Goal: Understand process/instructions: Learn how to perform a task or action

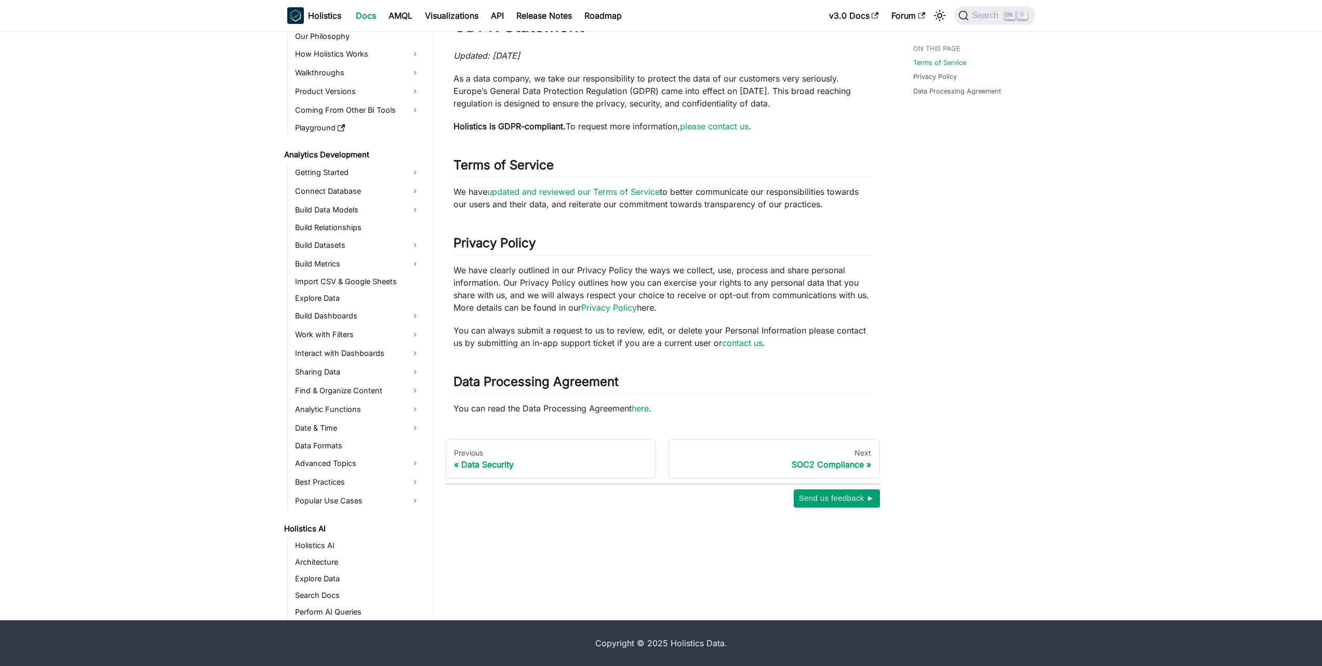
scroll to position [896, 0]
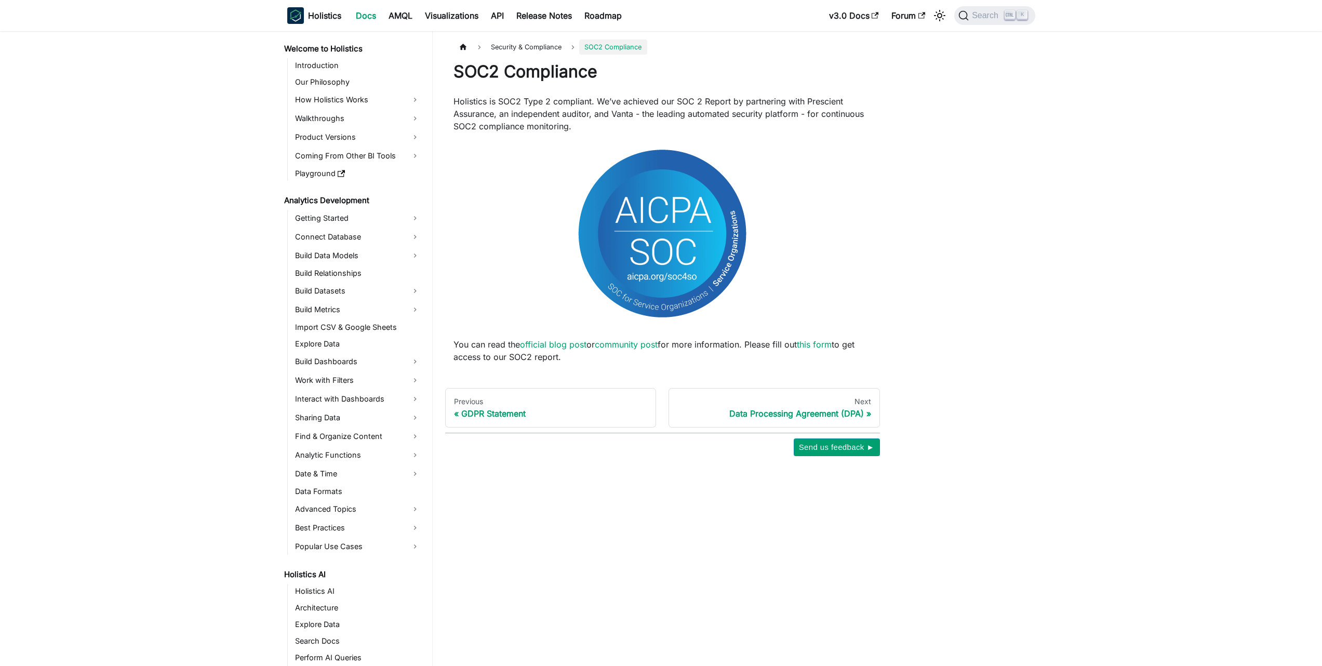
scroll to position [805, 0]
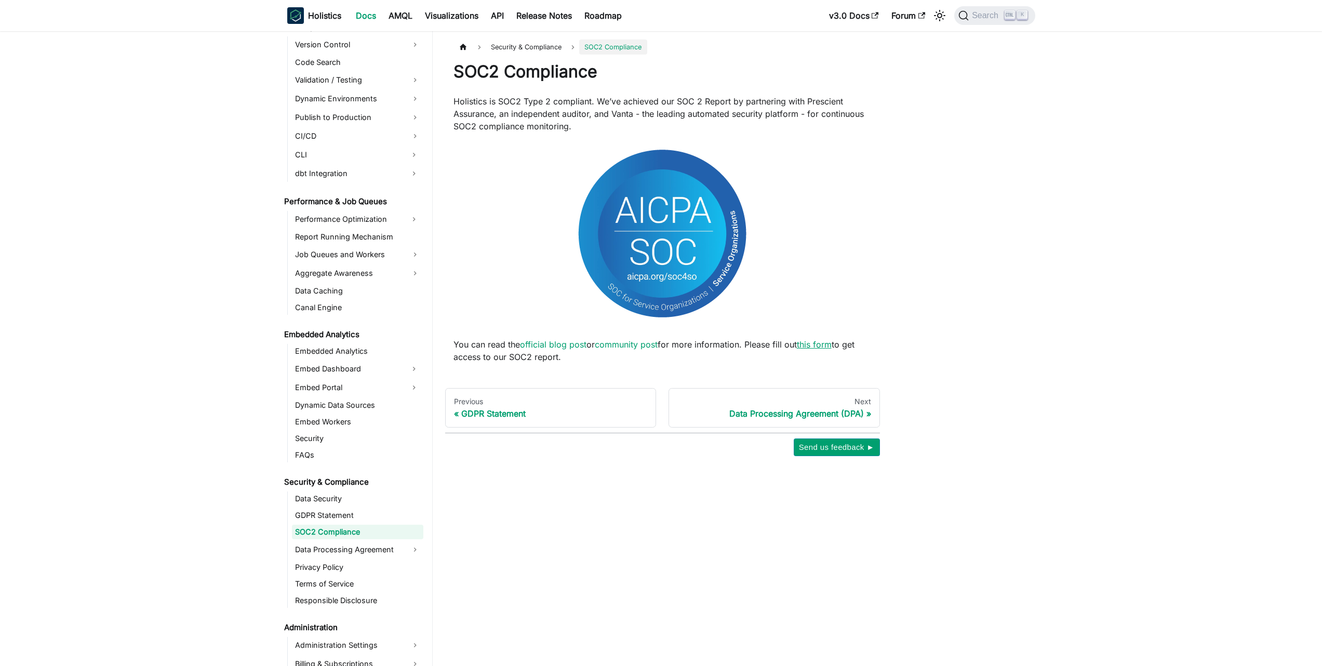
click at [826, 349] on link "this form" at bounding box center [814, 344] width 35 height 10
click at [817, 349] on link "this form" at bounding box center [814, 344] width 35 height 10
click at [827, 345] on link "this form" at bounding box center [814, 344] width 35 height 10
